Goal: Transaction & Acquisition: Purchase product/service

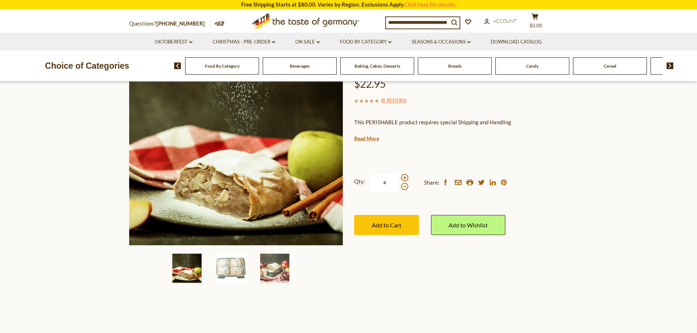
scroll to position [110, 0]
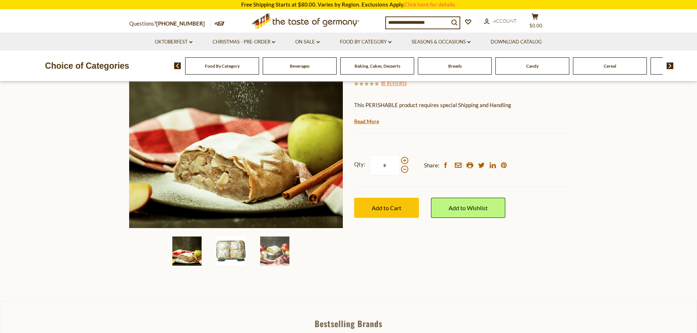
click at [236, 251] on img at bounding box center [230, 251] width 29 height 29
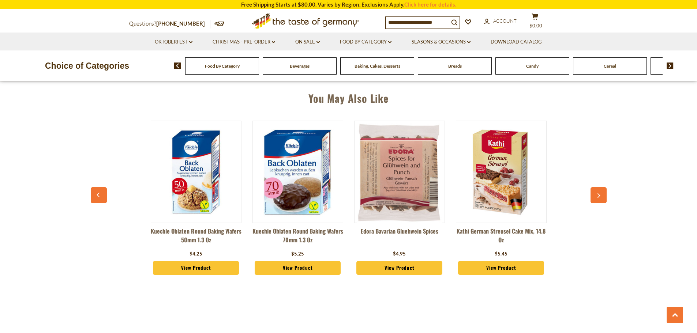
scroll to position [475, 0]
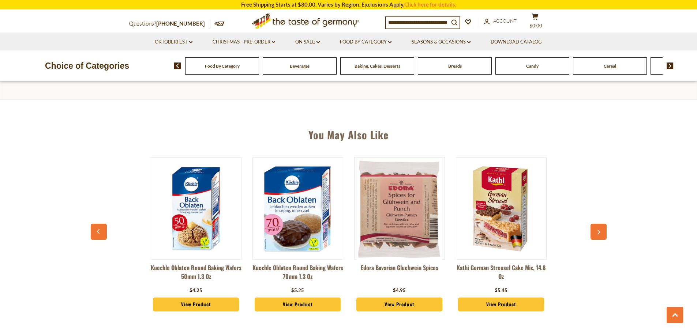
click at [597, 236] on button "button" at bounding box center [598, 232] width 16 height 16
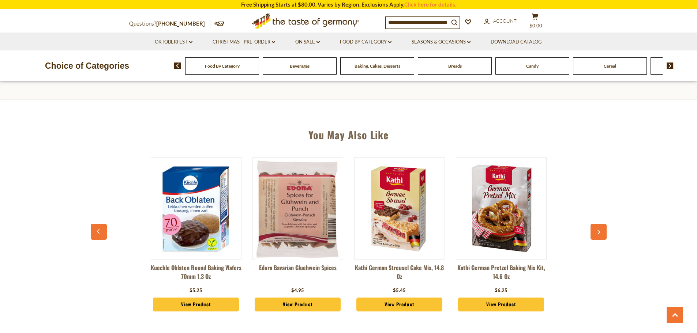
click at [597, 236] on button "button" at bounding box center [598, 232] width 16 height 16
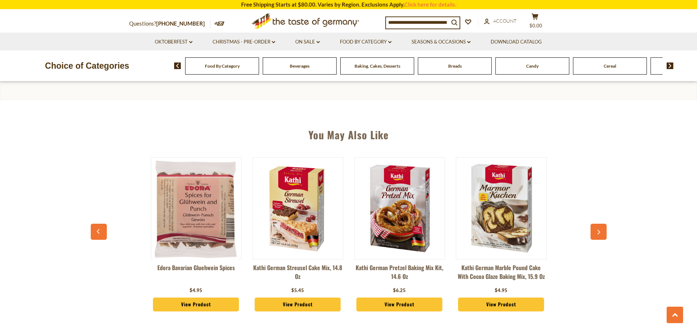
click at [597, 236] on button "button" at bounding box center [598, 232] width 16 height 16
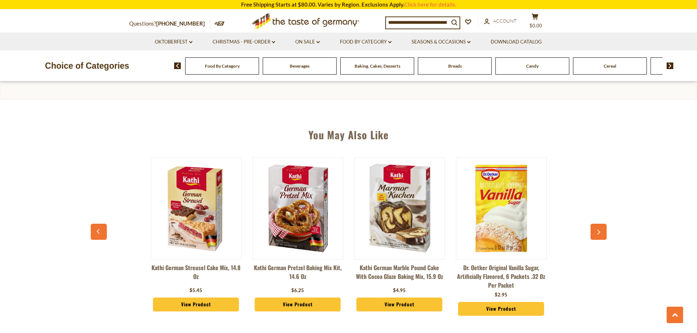
click at [597, 236] on button "button" at bounding box center [598, 232] width 16 height 16
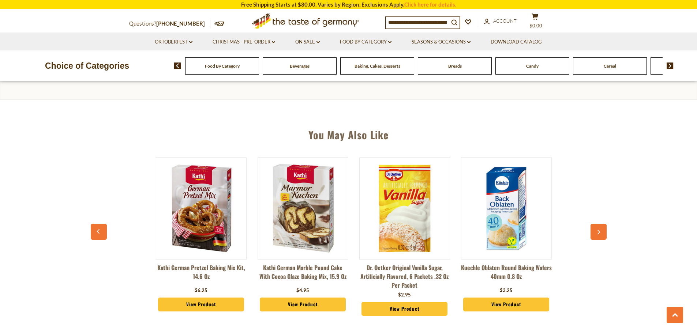
scroll to position [0, 407]
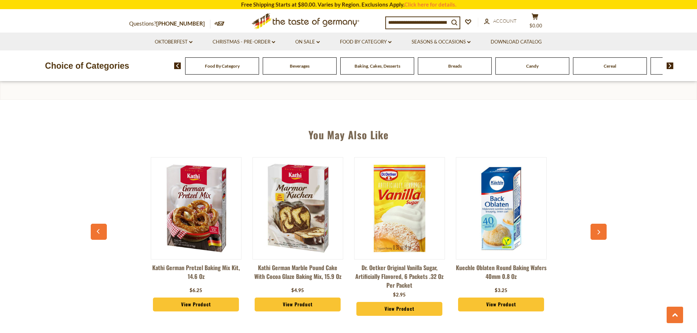
click at [597, 236] on button "button" at bounding box center [598, 232] width 16 height 16
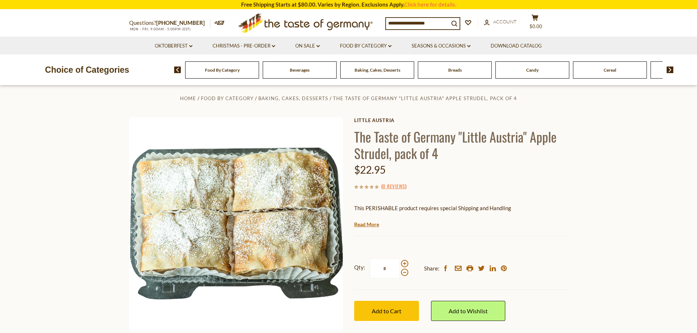
scroll to position [0, 0]
